Goal: Task Accomplishment & Management: Manage account settings

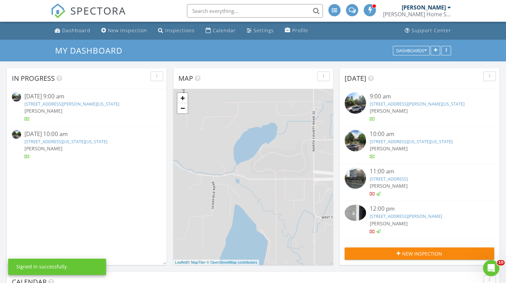
scroll to position [560, 516]
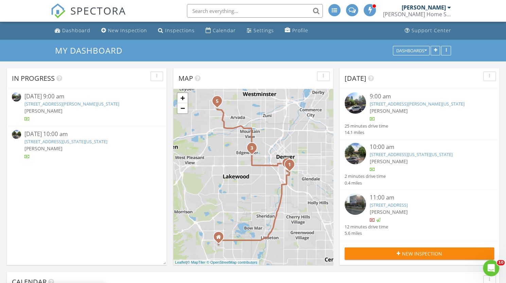
click at [56, 104] on link "58 S Emerson St , Denver, Colorado 80209" at bounding box center [71, 104] width 95 height 6
click at [47, 140] on link "[STREET_ADDRESS][US_STATE][US_STATE]" at bounding box center [65, 142] width 83 height 6
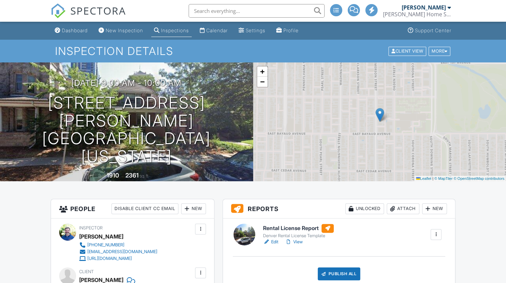
click at [396, 212] on div "Attach" at bounding box center [402, 208] width 33 height 11
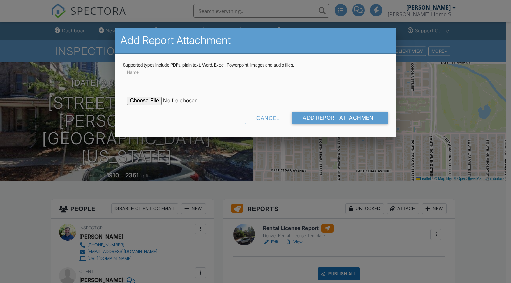
click at [205, 82] on input "Name" at bounding box center [255, 81] width 256 height 17
click at [182, 88] on input "Name" at bounding box center [255, 81] width 256 height 17
type input "Denver Rental License Checklist (Non-Compliant)"
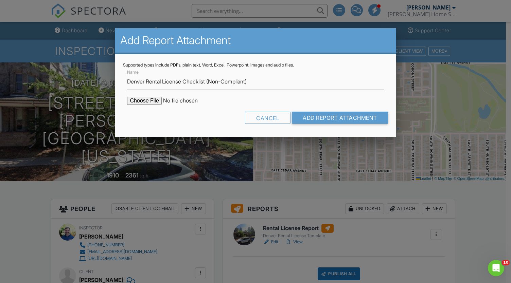
click at [150, 100] on input "file" at bounding box center [184, 101] width 115 height 8
type input "C:\fakepath\58 S Emerson St_Non-Compliant.pdf"
click at [319, 116] on input "Add Report Attachment" at bounding box center [340, 118] width 96 height 12
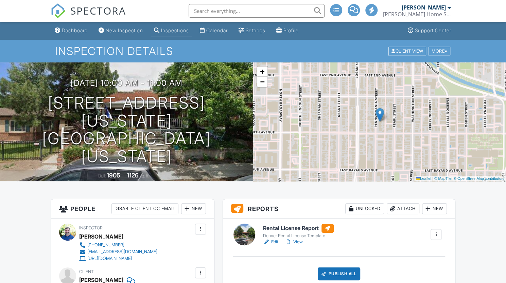
click at [403, 210] on div "Attach" at bounding box center [402, 208] width 33 height 11
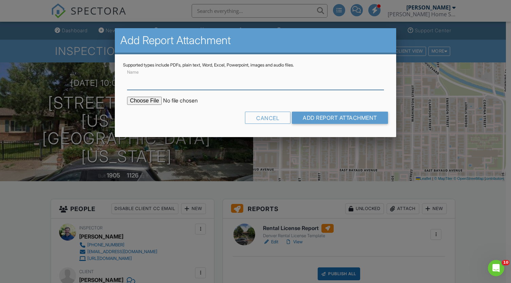
click at [193, 85] on input "Name" at bounding box center [255, 81] width 256 height 17
type input "Denver Rental License Checklist (Compliant)"
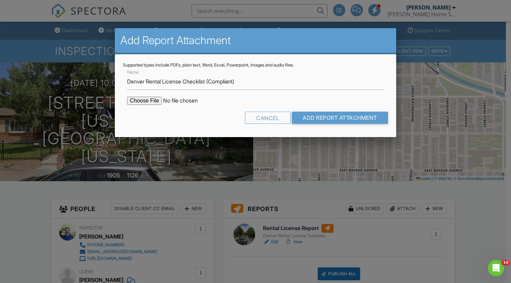
click at [148, 97] on input "file" at bounding box center [184, 101] width 115 height 8
type input "C:\fakepath\30 N Pennsylvania St_Compliant.pdf"
click at [337, 116] on input "Add Report Attachment" at bounding box center [340, 118] width 96 height 12
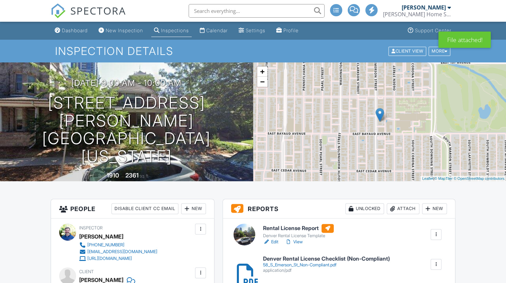
click at [298, 241] on link "View" at bounding box center [294, 242] width 18 height 7
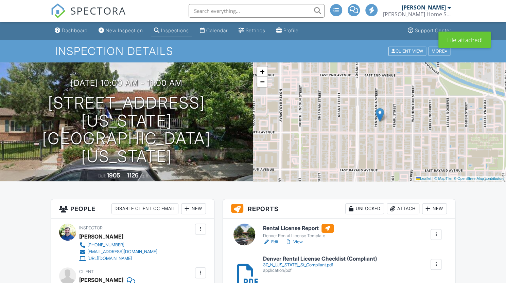
click at [298, 240] on link "View" at bounding box center [294, 242] width 18 height 7
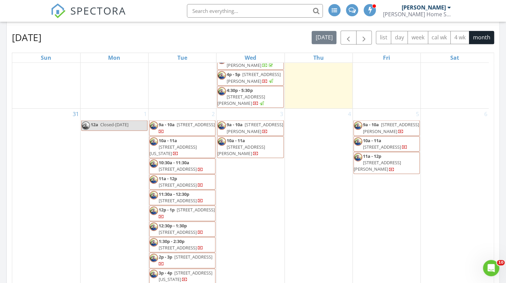
scroll to position [267, 0]
